Goal: Check status: Check status

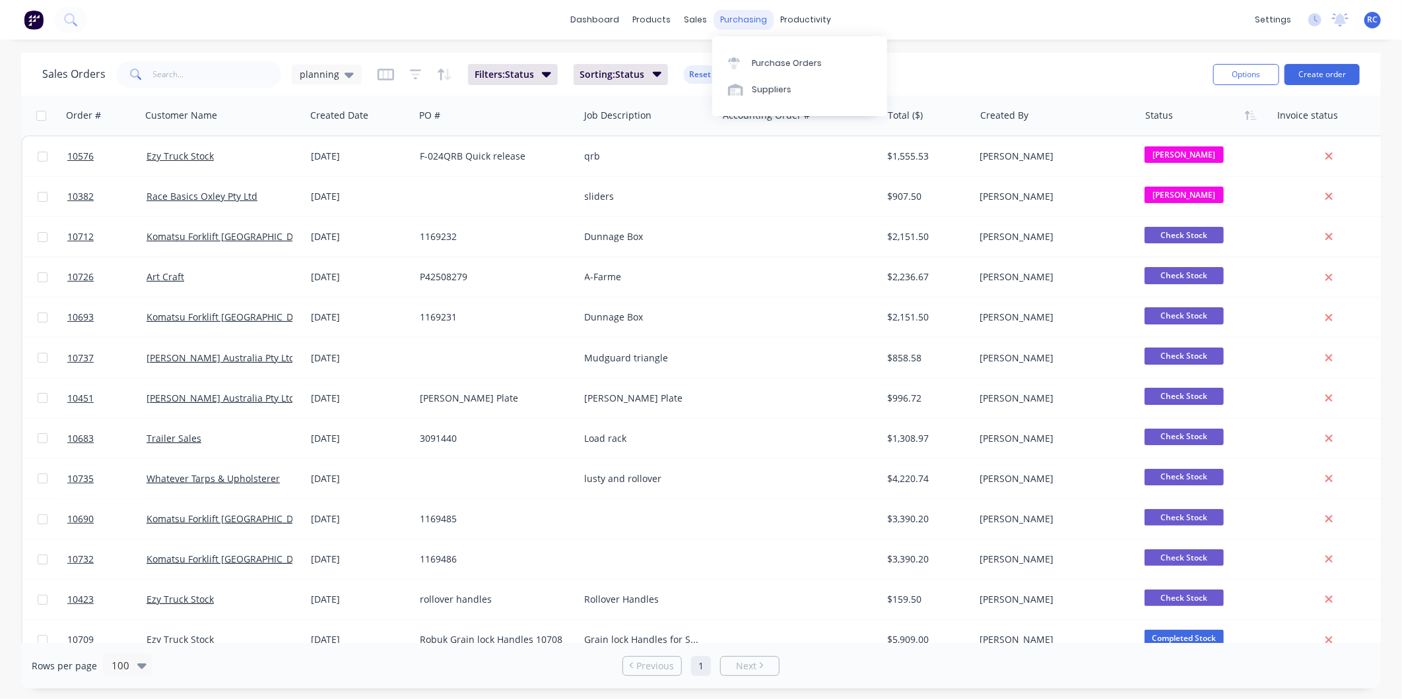
click at [734, 11] on div "purchasing" at bounding box center [744, 20] width 60 height 20
click at [743, 57] on div at bounding box center [738, 63] width 20 height 12
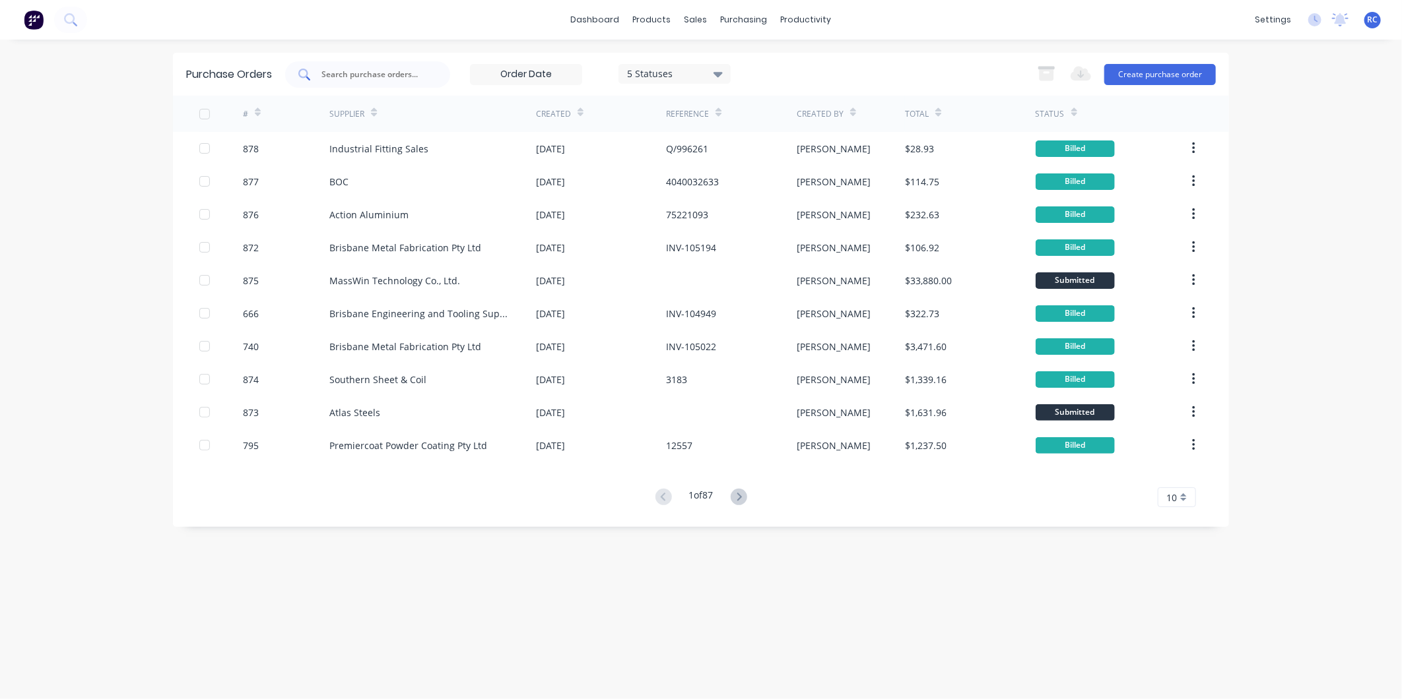
click at [343, 69] on input "text" at bounding box center [375, 74] width 110 height 13
type input "12371"
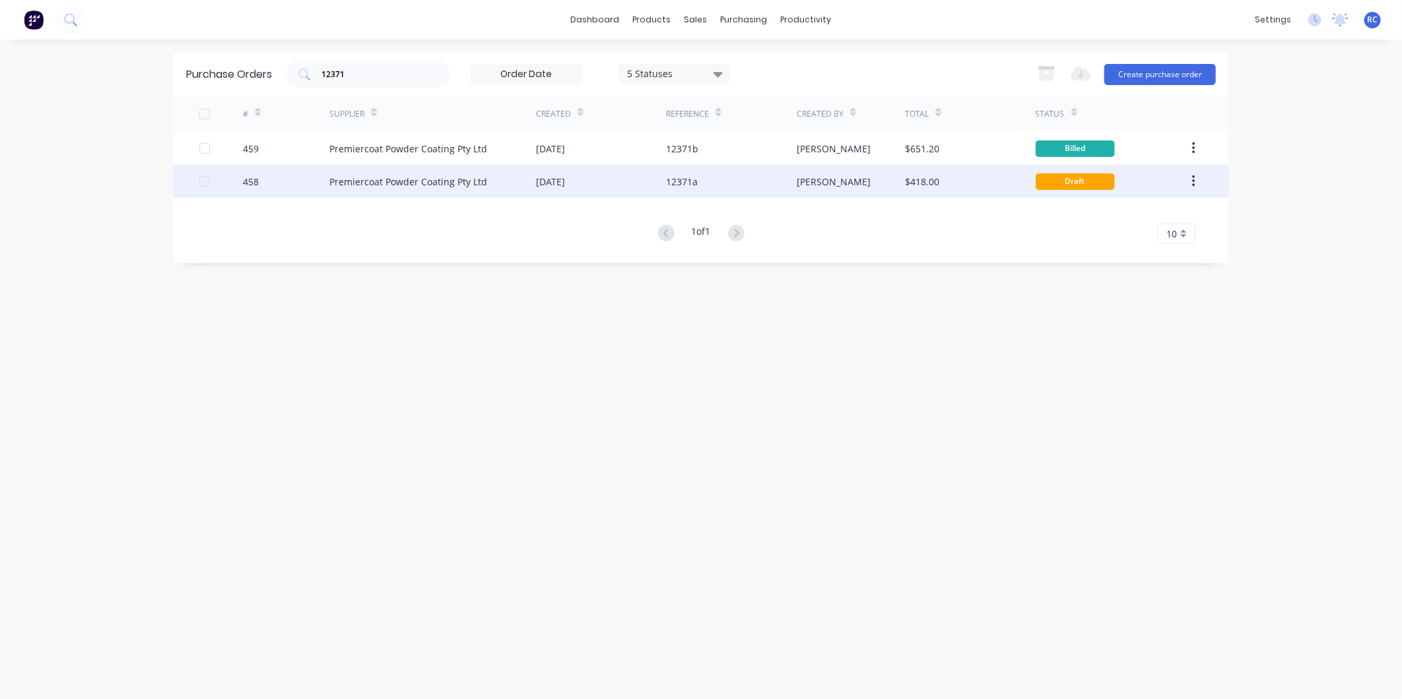
click at [640, 183] on div "[DATE]" at bounding box center [601, 181] width 130 height 33
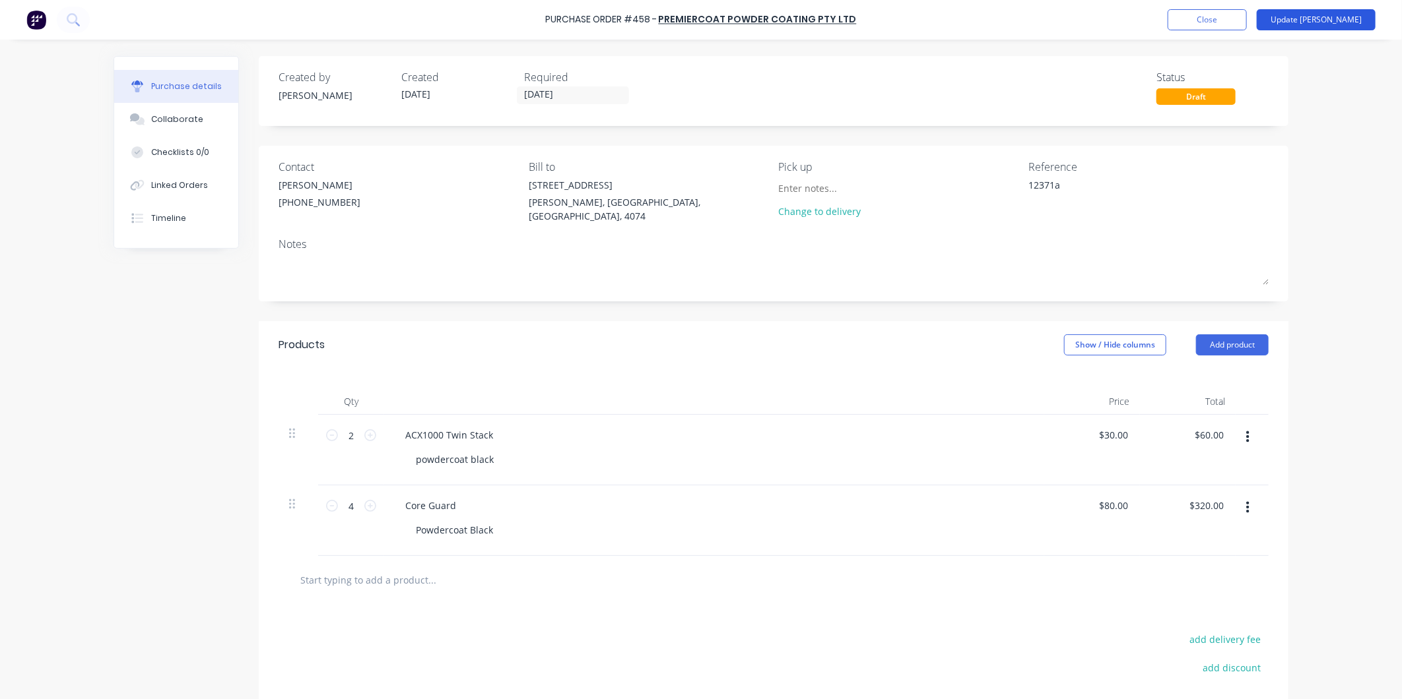
click at [1342, 22] on button "Update [PERSON_NAME]" at bounding box center [1315, 19] width 119 height 21
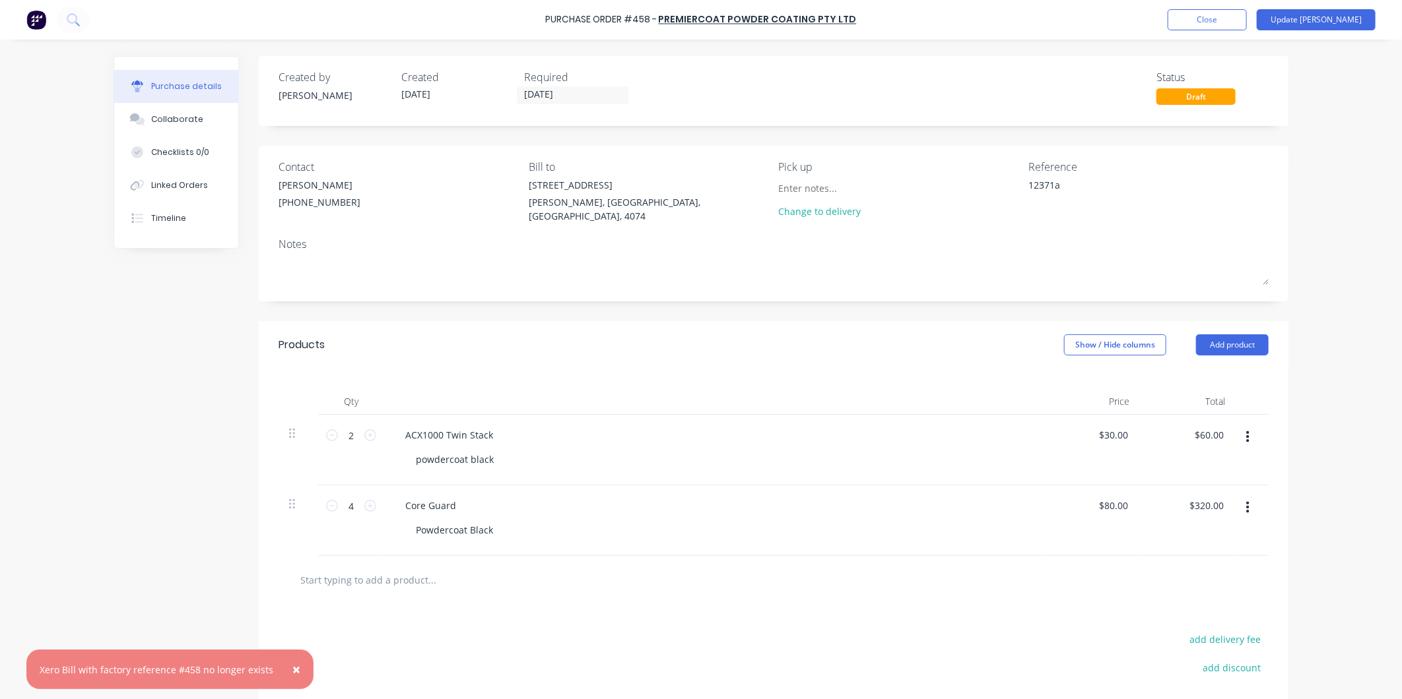
click at [736, 529] on div "Powdercoat Black" at bounding box center [719, 530] width 628 height 19
click at [476, 513] on div "Core Guard Powdercoat Black" at bounding box center [714, 521] width 660 height 71
click at [520, 529] on div "Powdercoat Black" at bounding box center [719, 530] width 628 height 19
click at [1245, 505] on button "button" at bounding box center [1247, 508] width 31 height 24
click at [1216, 570] on button "Duplicate" at bounding box center [1207, 569] width 112 height 26
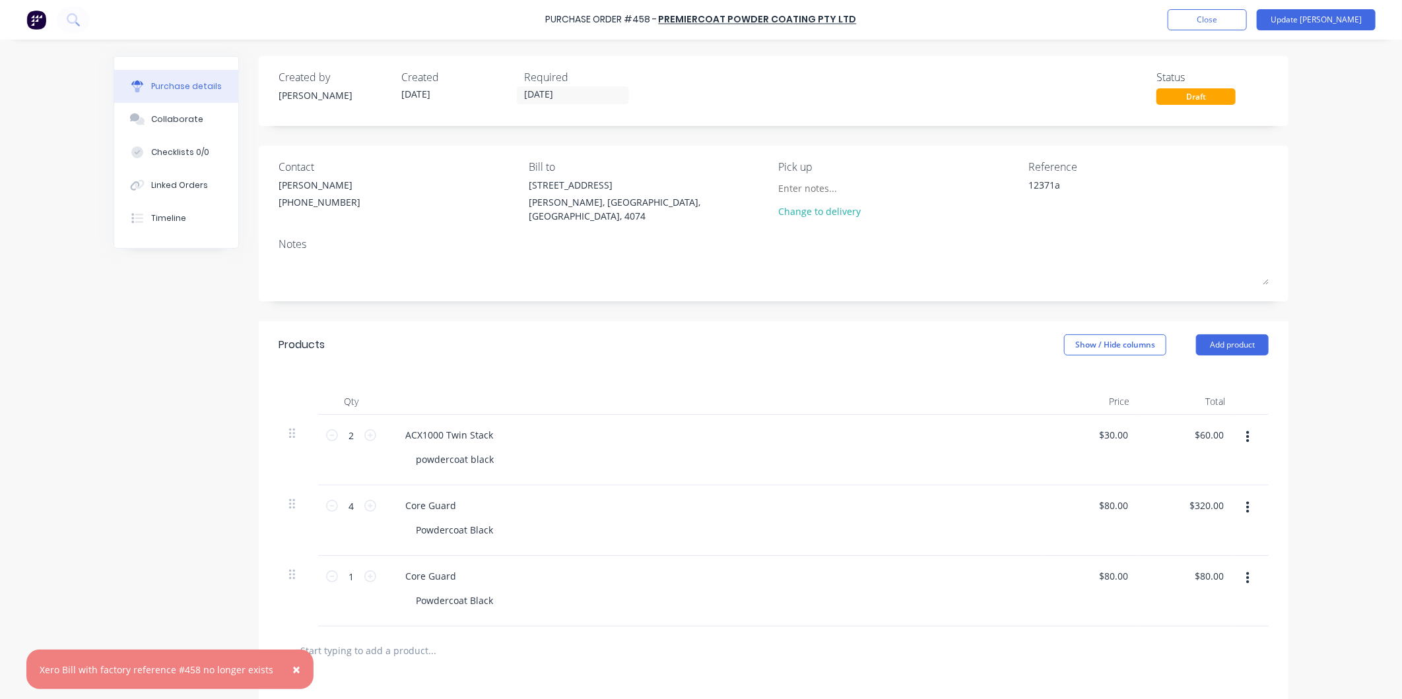
click at [1245, 506] on button "button" at bounding box center [1247, 508] width 31 height 24
click at [1225, 621] on button "Delete" at bounding box center [1207, 622] width 112 height 26
click at [1347, 27] on button "Update [PERSON_NAME]" at bounding box center [1315, 19] width 119 height 21
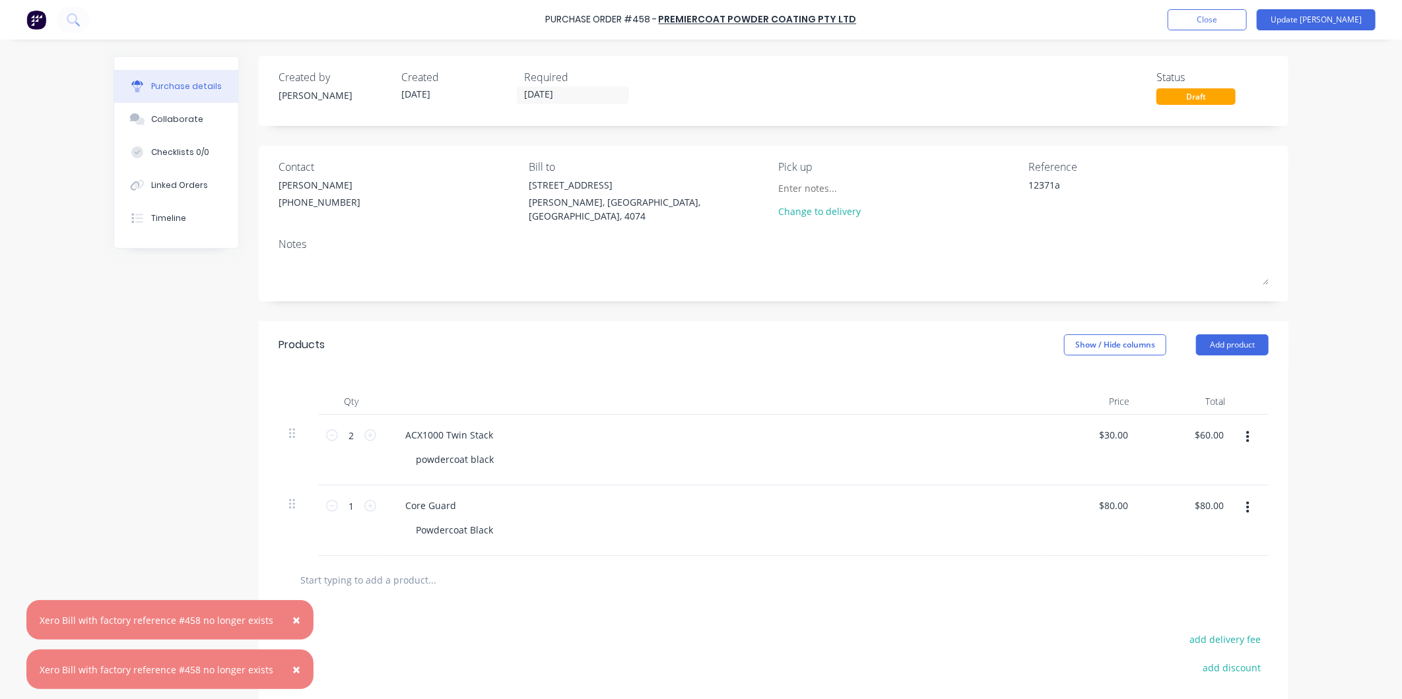
click at [294, 622] on button "×" at bounding box center [296, 620] width 34 height 32
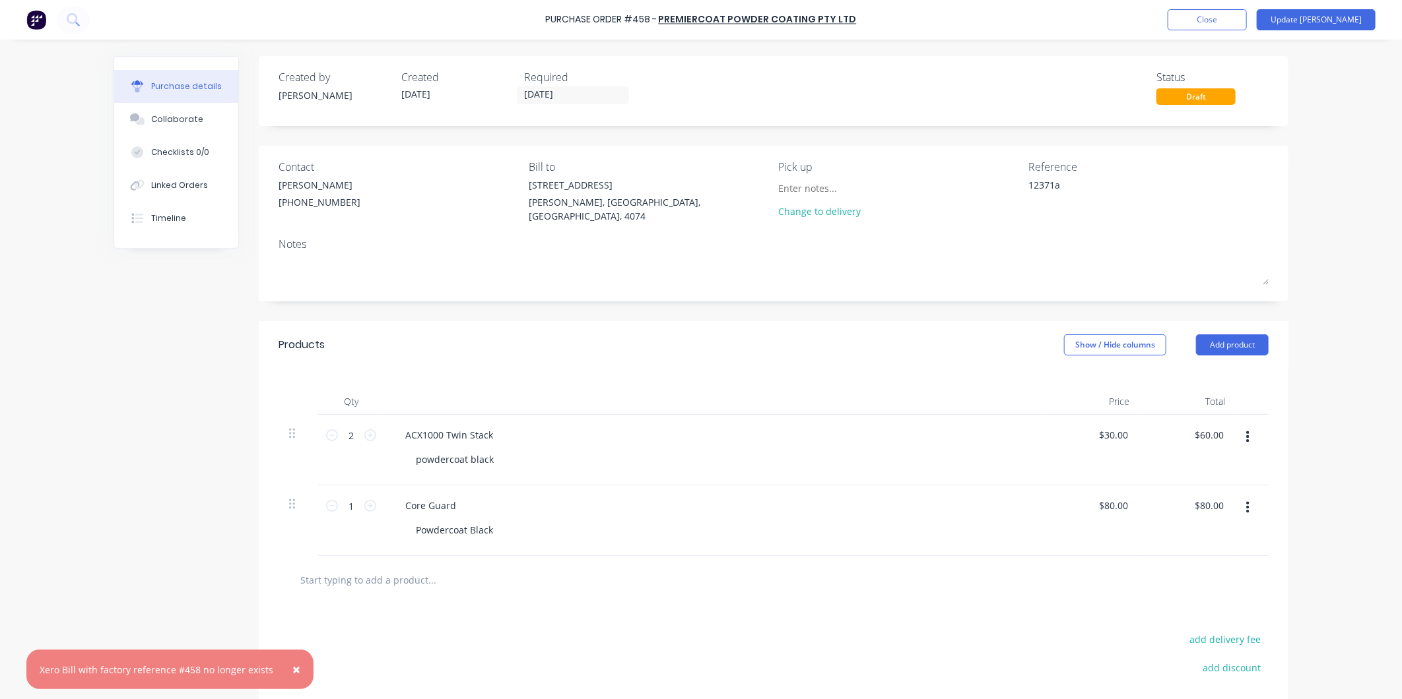
click at [292, 668] on button "×" at bounding box center [296, 670] width 34 height 32
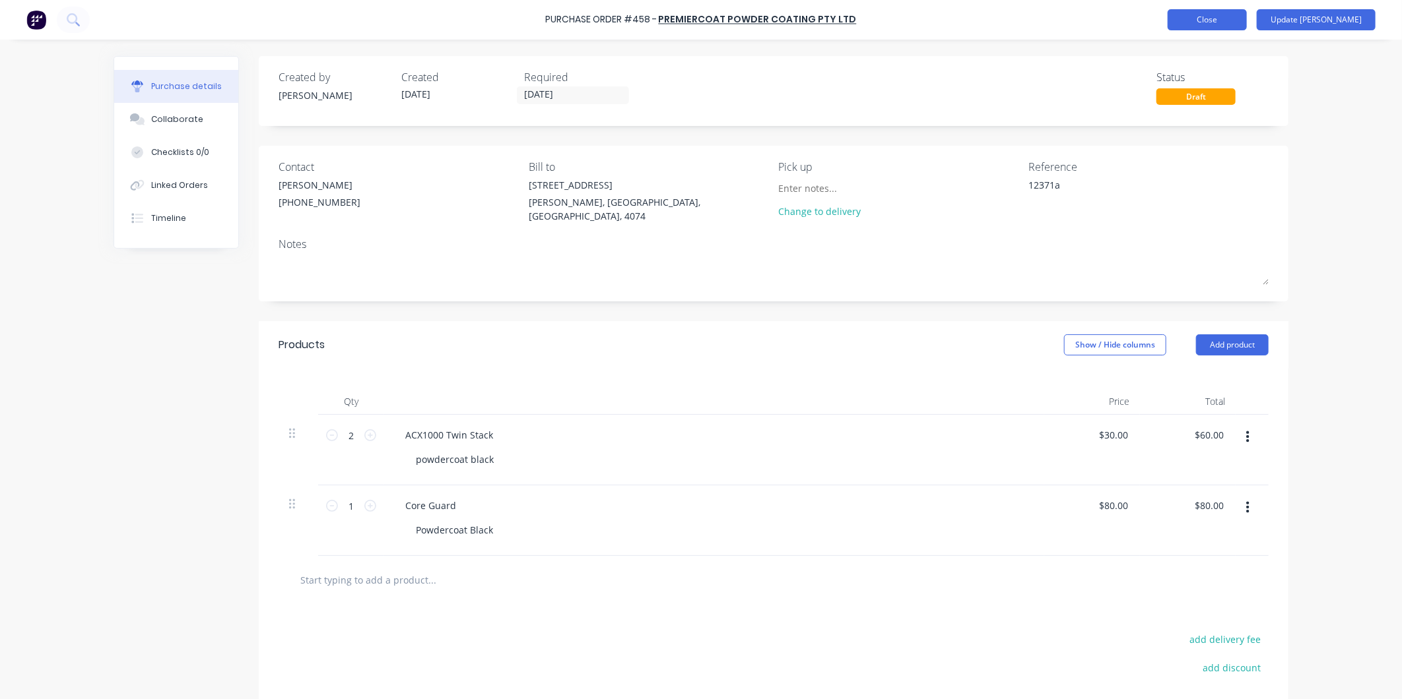
type textarea "x"
click at [1247, 18] on button "Close" at bounding box center [1206, 19] width 79 height 21
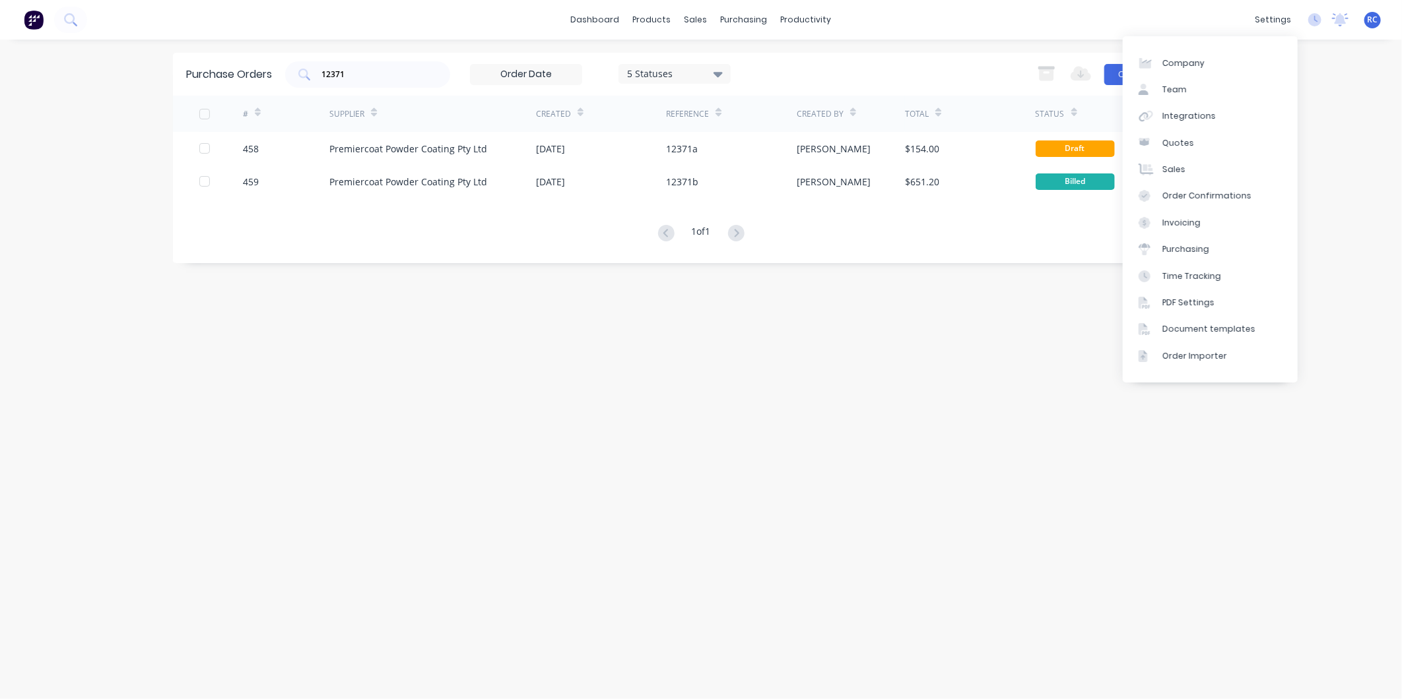
click at [851, 397] on div "Purchase Orders 12371 5 Statuses 5 Statuses Export to Excel (XLSX) Create purch…" at bounding box center [701, 370] width 1056 height 634
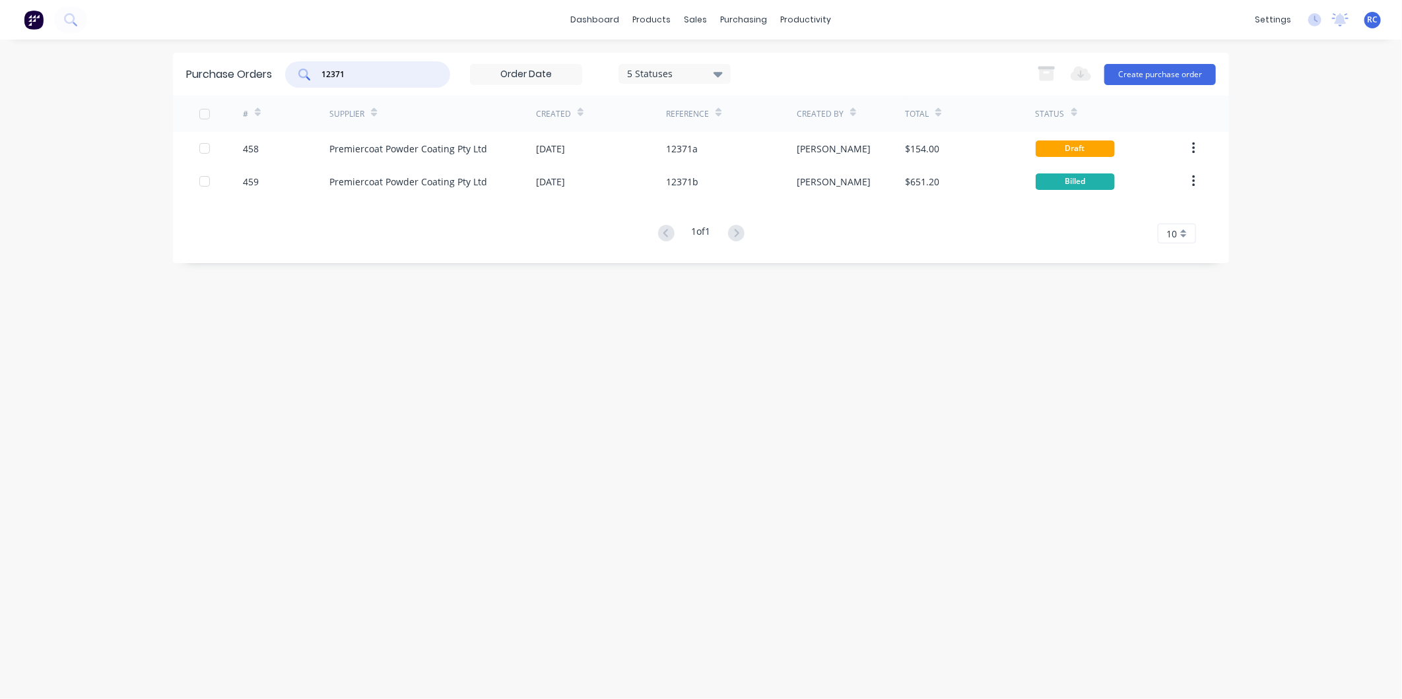
drag, startPoint x: 361, startPoint y: 67, endPoint x: 311, endPoint y: 61, distance: 49.8
click at [314, 66] on div "12371" at bounding box center [367, 74] width 165 height 26
type input "12517"
